Goal: Information Seeking & Learning: Find specific fact

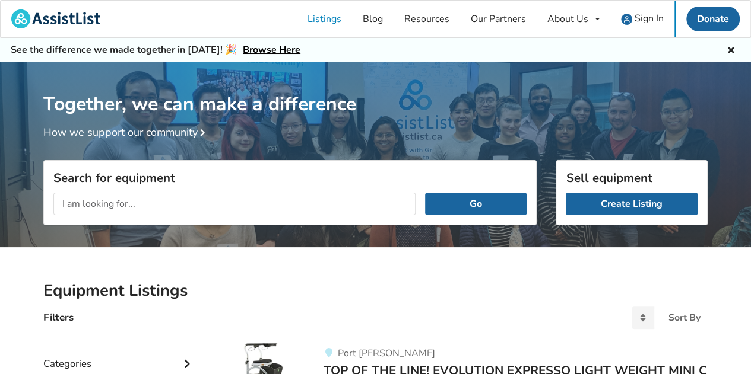
click at [147, 199] on input "text" at bounding box center [234, 204] width 362 height 23
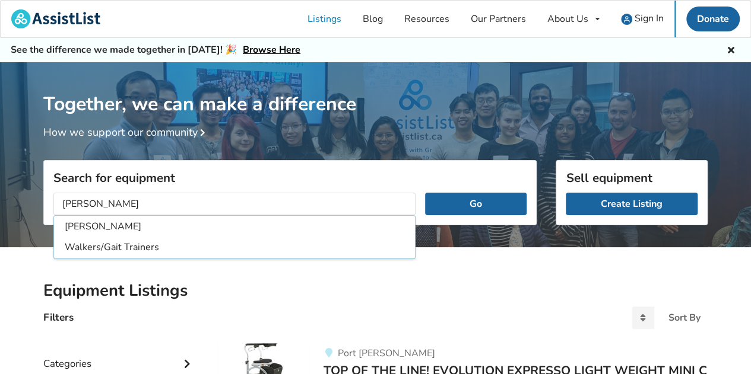
type input "[PERSON_NAME]"
click at [425, 193] on button "Go" at bounding box center [475, 204] width 101 height 23
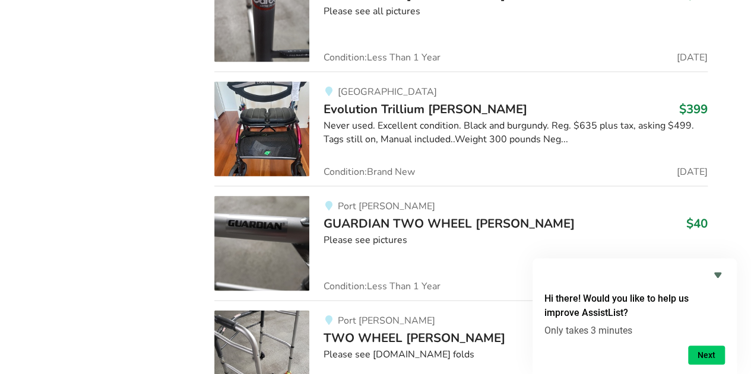
scroll to position [1309, 0]
